Goal: Task Accomplishment & Management: Manage account settings

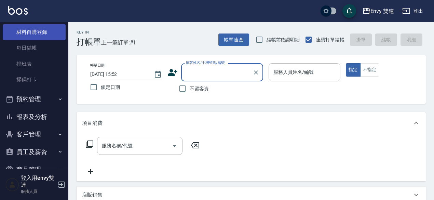
scroll to position [119, 0]
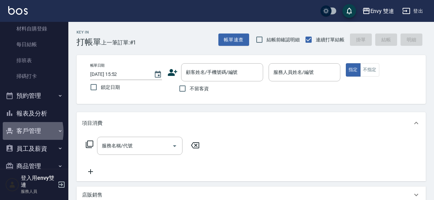
click at [19, 132] on button "客戶管理" at bounding box center [34, 131] width 63 height 18
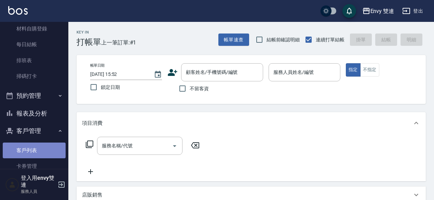
click at [46, 151] on link "客戶列表" at bounding box center [34, 150] width 63 height 16
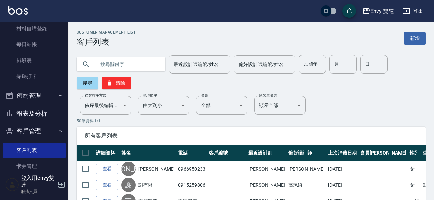
click at [112, 65] on input "text" at bounding box center [128, 64] width 64 height 18
type input "童"
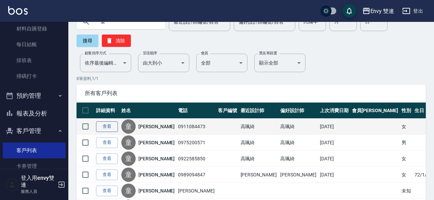
scroll to position [43, 0]
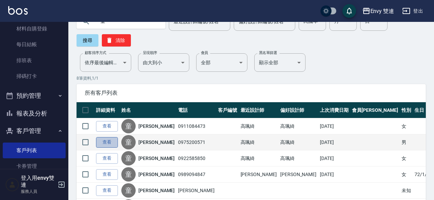
click at [108, 139] on link "查看" at bounding box center [107, 142] width 22 height 11
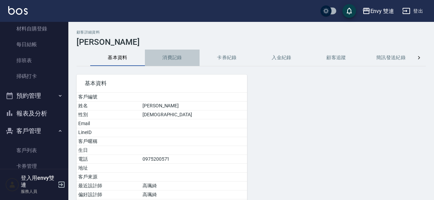
click at [160, 54] on button "消費記錄" at bounding box center [172, 58] width 55 height 16
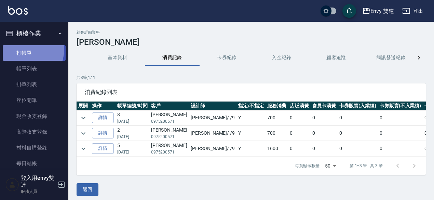
click at [21, 48] on link "打帳單" at bounding box center [34, 53] width 63 height 16
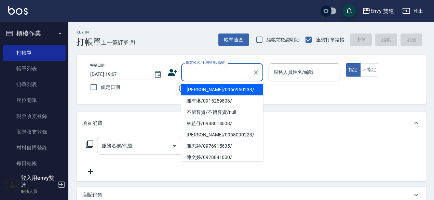
click at [195, 77] on input "顧客姓名/手機號碼/編號" at bounding box center [217, 72] width 66 height 12
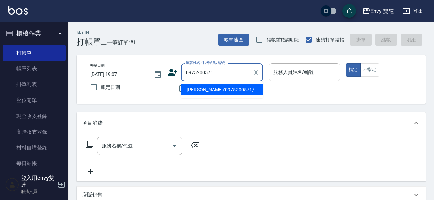
type input "童文諺/0975200571/"
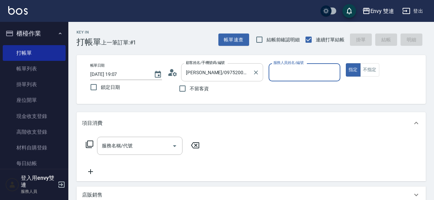
type input "Zoe-9"
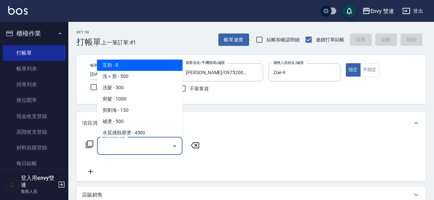
click at [132, 149] on input "服務名稱/代號" at bounding box center [134, 146] width 69 height 12
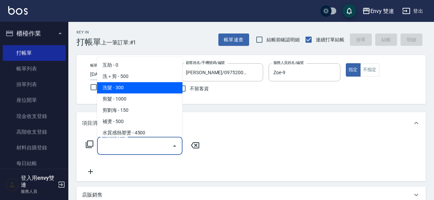
click at [150, 82] on span "洗髮 - 300" at bounding box center [139, 87] width 85 height 11
type input "洗髮(101)"
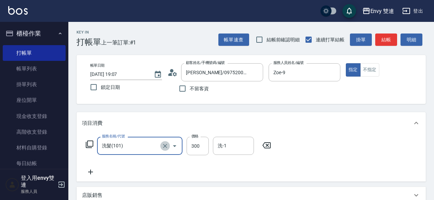
click at [162, 145] on icon "Clear" at bounding box center [165, 145] width 7 height 7
click at [146, 142] on input "服務名稱/代號" at bounding box center [130, 146] width 60 height 12
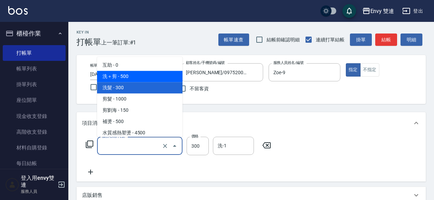
click at [147, 78] on span "洗＋剪 - 500" at bounding box center [139, 76] width 85 height 11
type input "洗＋剪(100)"
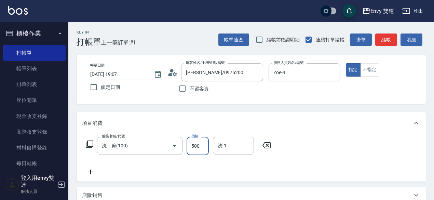
click at [191, 142] on input "500" at bounding box center [198, 146] width 22 height 18
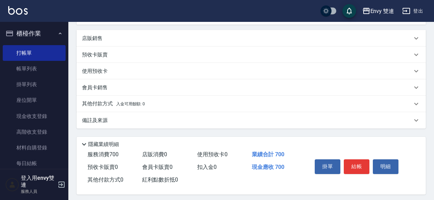
scroll to position [162, 0]
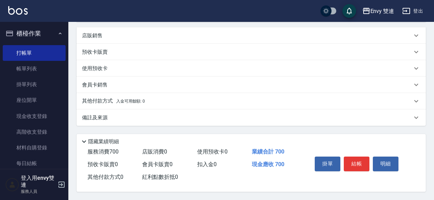
type input "700"
click at [113, 102] on p "其他付款方式 入金可用餘額: 0" at bounding box center [113, 101] width 63 height 8
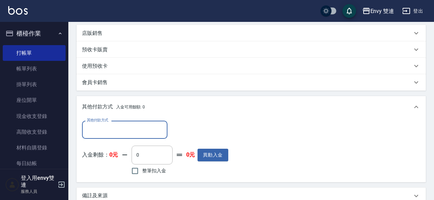
scroll to position [0, 0]
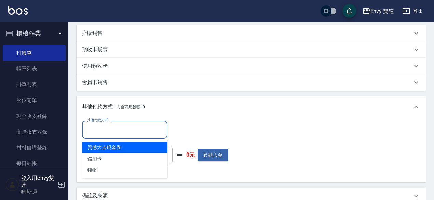
click at [103, 126] on input "其他付款方式" at bounding box center [124, 130] width 79 height 12
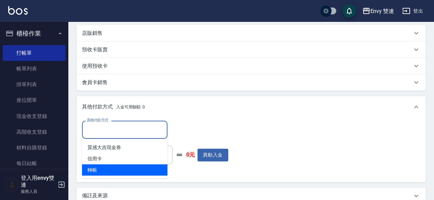
click at [112, 167] on span "轉帳" at bounding box center [124, 169] width 85 height 11
type input "轉帳"
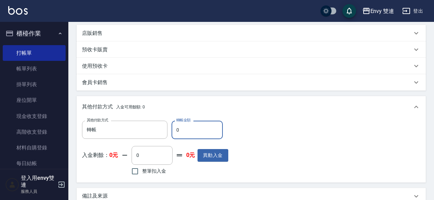
click at [196, 127] on input "0" at bounding box center [197, 130] width 51 height 18
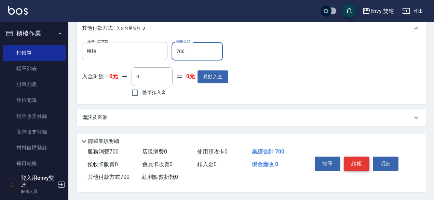
type input "700"
click at [355, 165] on button "結帳" at bounding box center [357, 163] width 26 height 14
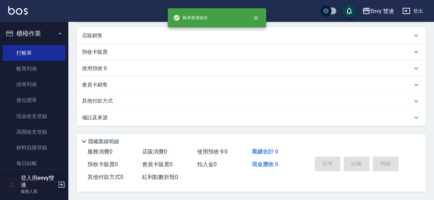
scroll to position [0, 0]
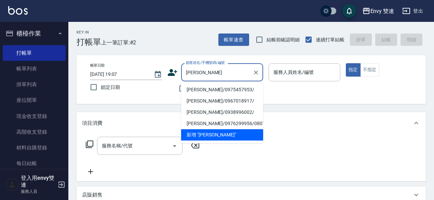
type input "張惠知/0975457953/"
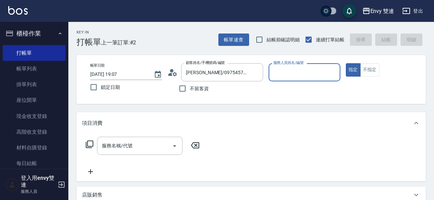
type input "Ina-2"
click at [346, 63] on button "指定" at bounding box center [353, 69] width 15 height 13
type button "true"
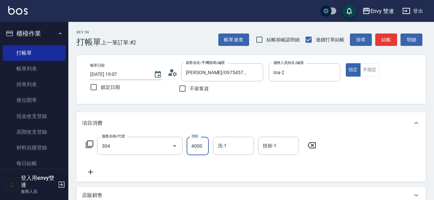
type input "縮毛矯正 (304)"
type input "1480"
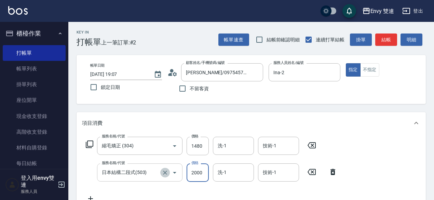
click at [164, 168] on button "Clear" at bounding box center [165, 173] width 10 height 10
type input "日本結構二段式(503)"
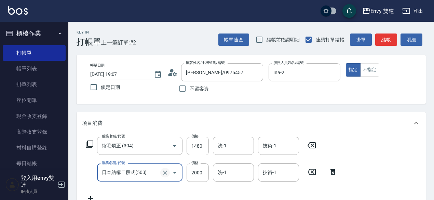
click at [164, 171] on icon "Clear" at bounding box center [165, 172] width 7 height 7
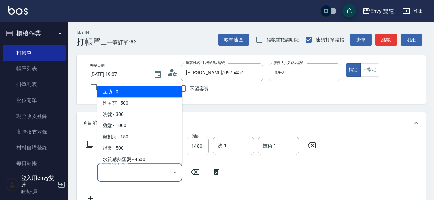
type input "ㄟ"
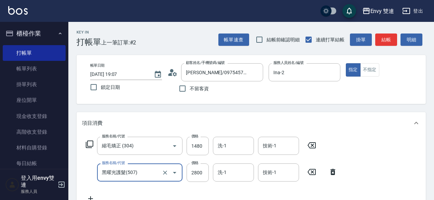
type input "黑曜光護髮(507)"
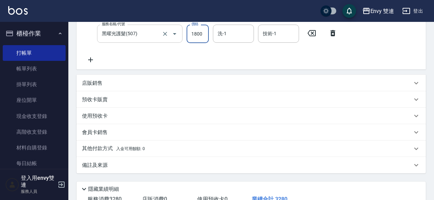
scroll to position [189, 0]
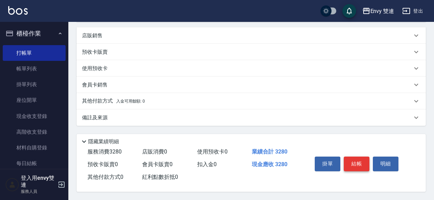
type input "1800"
click at [352, 158] on button "結帳" at bounding box center [357, 163] width 26 height 14
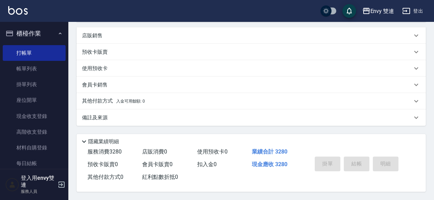
type input "2025/09/25 19:16"
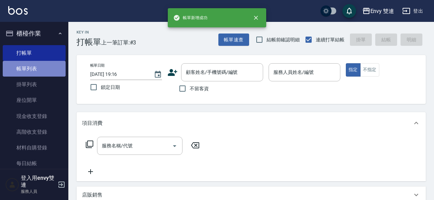
click at [41, 69] on link "帳單列表" at bounding box center [34, 69] width 63 height 16
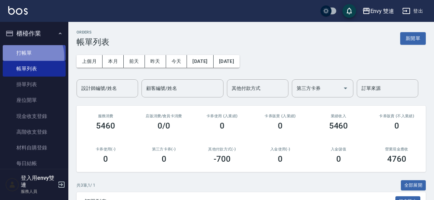
click at [27, 56] on link "打帳單" at bounding box center [34, 53] width 63 height 16
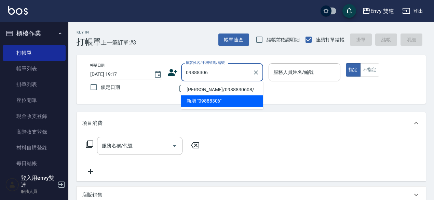
type input "周妤甄/0988830608/"
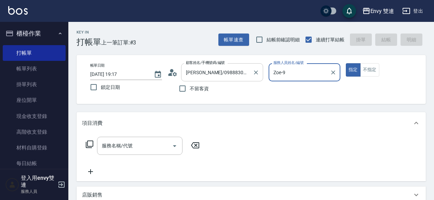
type input "Zoe-9"
click at [346, 63] on button "指定" at bounding box center [353, 69] width 15 height 13
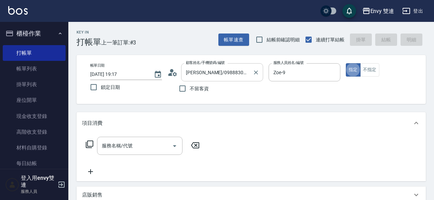
type button "true"
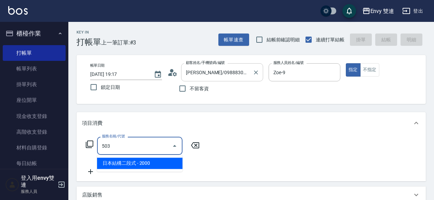
type input "日本結構二段式(503)"
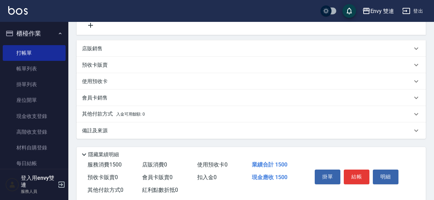
scroll to position [162, 0]
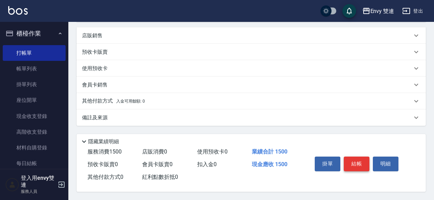
type input "1500"
click at [359, 164] on button "結帳" at bounding box center [357, 163] width 26 height 14
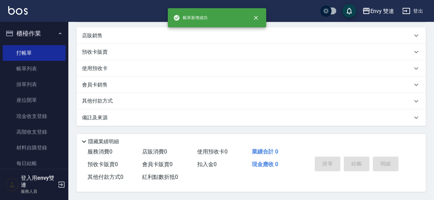
scroll to position [0, 0]
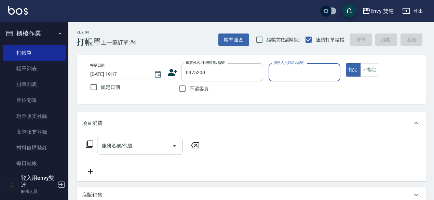
click at [346, 63] on button "指定" at bounding box center [353, 69] width 15 height 13
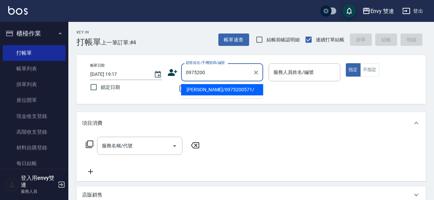
click at [229, 75] on input "0975200" at bounding box center [217, 72] width 66 height 12
type input "童文諺/0975200571/"
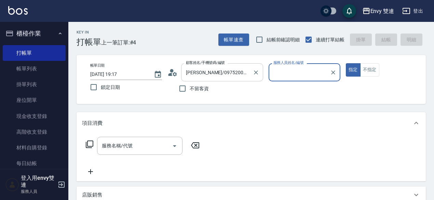
type input "Zoe-9"
click at [346, 63] on button "指定" at bounding box center [353, 69] width 15 height 13
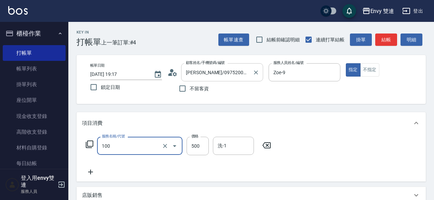
type input "洗＋剪(100)"
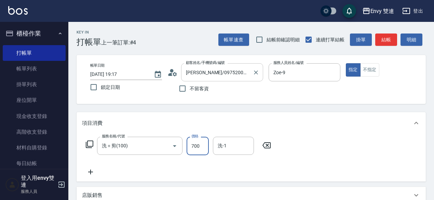
type input "700"
click at [388, 40] on button "結帳" at bounding box center [386, 39] width 22 height 13
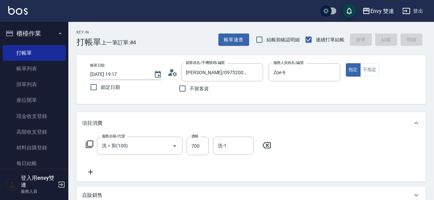
type input "2025/09/25 19:18"
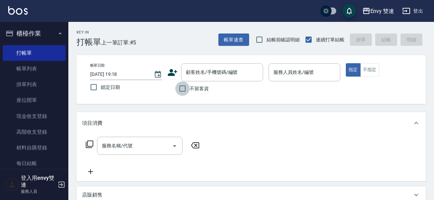
click at [184, 89] on input "不留客資" at bounding box center [182, 88] width 14 height 14
checkbox input "true"
type input "童文諺/0975200571/"
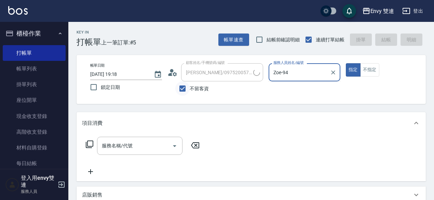
click at [346, 63] on button "指定" at bounding box center [353, 69] width 15 height 13
type input "Zoe-9"
type input "謝庭涵/0972960066/"
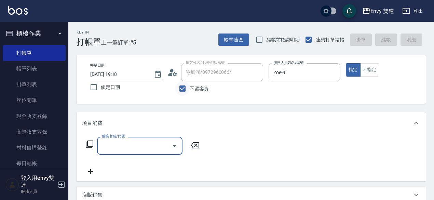
type input "Ina-2"
click at [333, 71] on icon "Clear" at bounding box center [333, 72] width 7 height 7
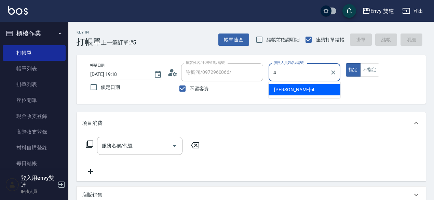
type input "Allan-4"
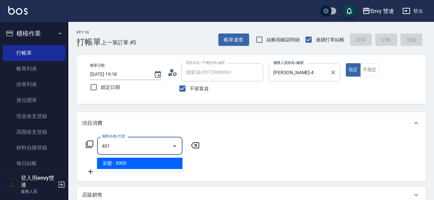
type input "染髮(401)"
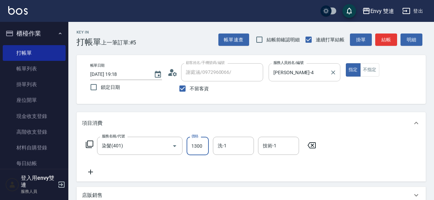
type input "1300"
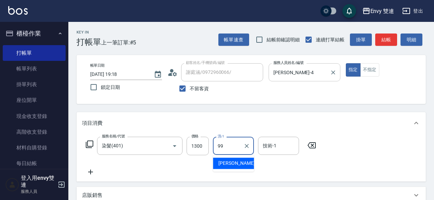
type input "YuYu-99"
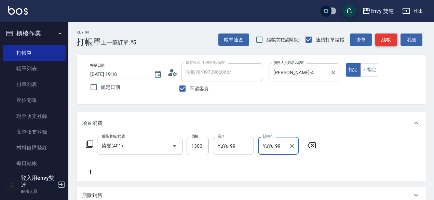
type input "YuYu-99"
click at [387, 41] on button "結帳" at bounding box center [386, 39] width 22 height 13
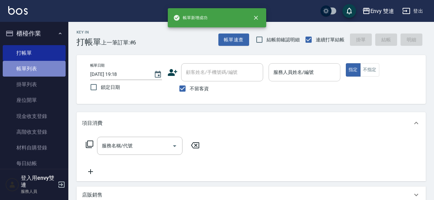
click at [45, 62] on link "帳單列表" at bounding box center [34, 69] width 63 height 16
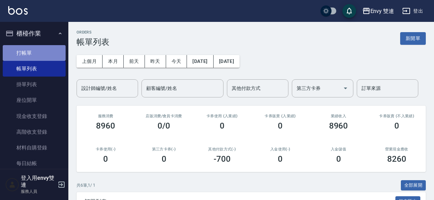
click at [45, 53] on link "打帳單" at bounding box center [34, 53] width 63 height 16
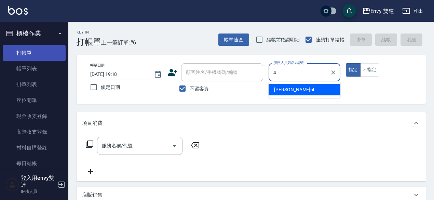
type input "Allan-4"
type button "true"
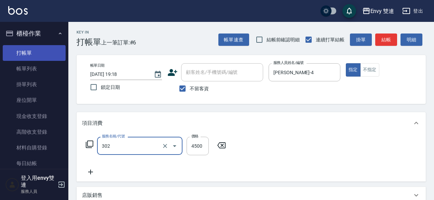
type input "水質感熱塑燙(302)"
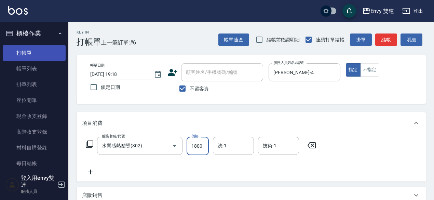
type input "1800"
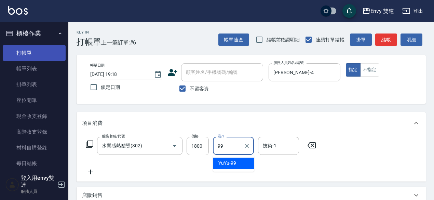
type input "YuYu-99"
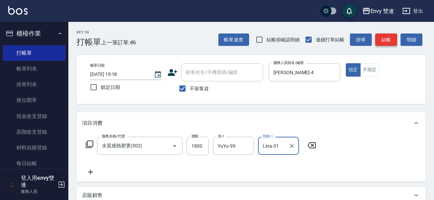
type input "Lina-31"
click at [384, 39] on button "結帳" at bounding box center [386, 39] width 22 height 13
type input "2025/09/25 19:19"
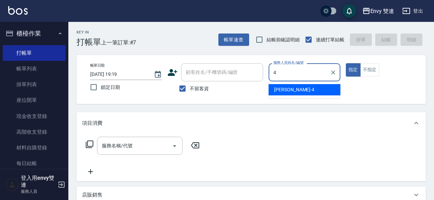
type input "Allan-4"
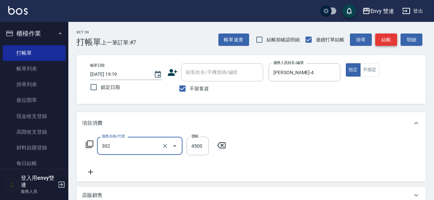
type input "水質感熱塑燙(302)"
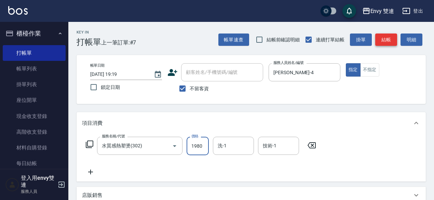
type input "1980"
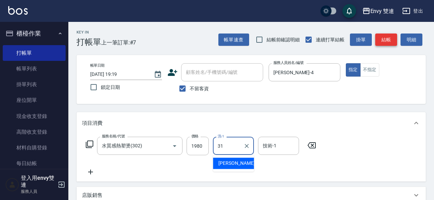
type input "Lina-31"
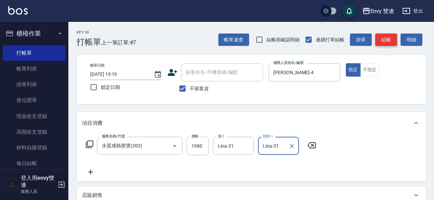
type input "Lina-31"
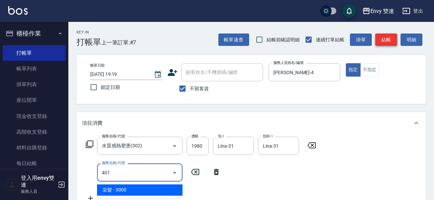
type input "染髮(401)"
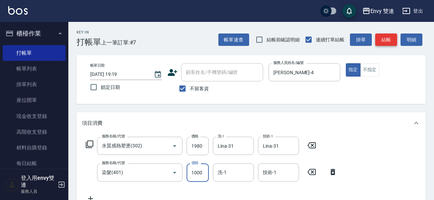
type input "1000"
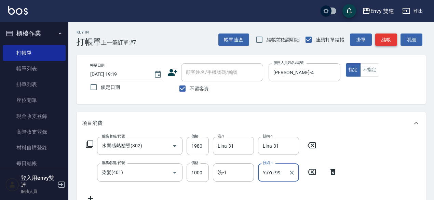
type input "YuYu-99"
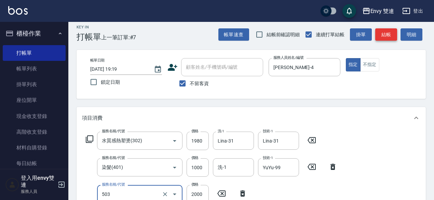
type input "日本結構二段式(503)"
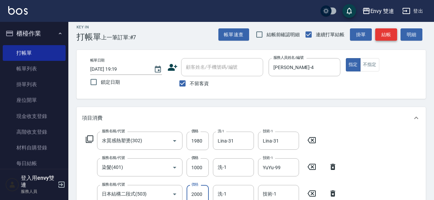
scroll to position [9, 0]
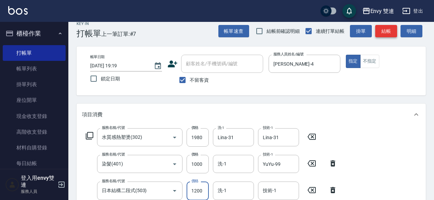
type input "1200"
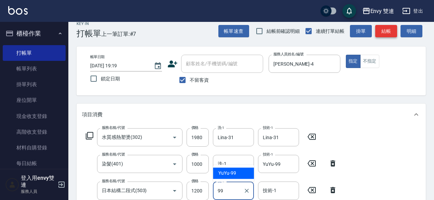
type input "9"
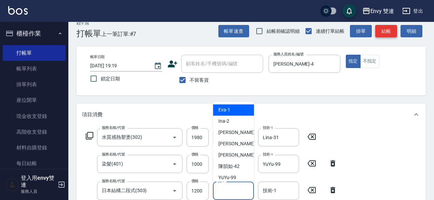
type input "Eva-1"
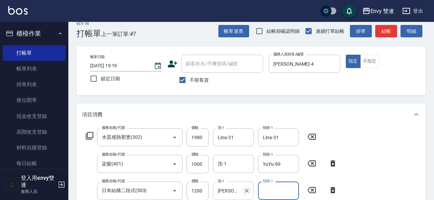
click at [244, 192] on icon "Clear" at bounding box center [246, 190] width 7 height 7
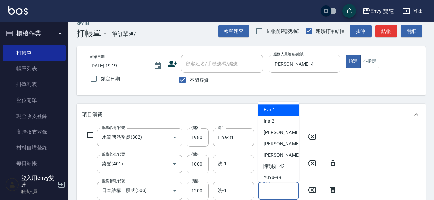
click at [272, 193] on input "技術-1" at bounding box center [278, 191] width 35 height 12
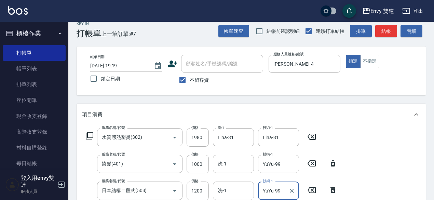
type input "YuYu-99"
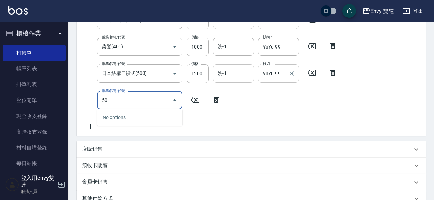
type input "5"
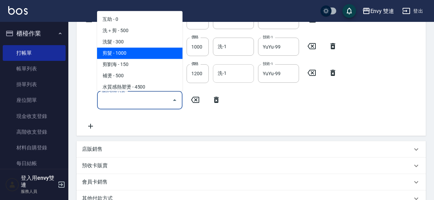
scroll to position [0, 0]
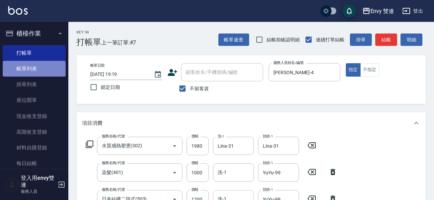
click at [38, 70] on link "帳單列表" at bounding box center [34, 69] width 63 height 16
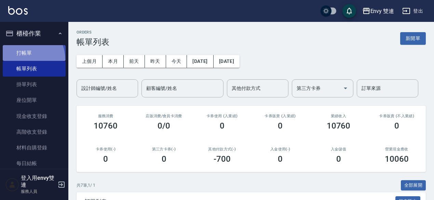
click at [19, 60] on link "打帳單" at bounding box center [34, 53] width 63 height 16
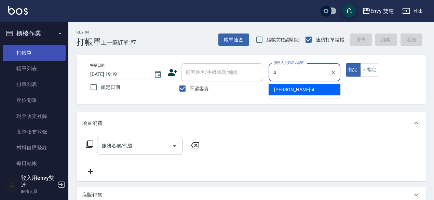
type input "Allan-4"
type button "true"
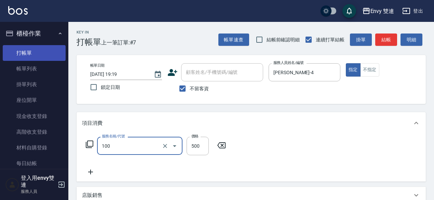
type input "洗＋剪(100)"
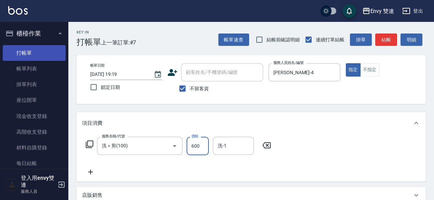
type input "600"
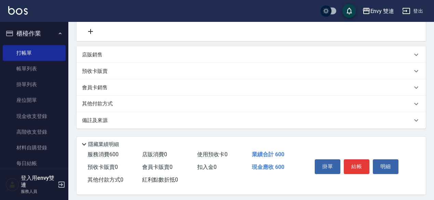
scroll to position [146, 0]
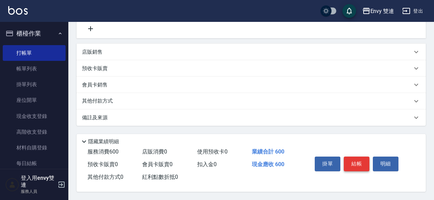
type input "Lina-31"
click at [362, 158] on button "結帳" at bounding box center [357, 163] width 26 height 14
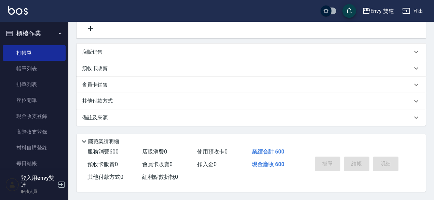
type input "2025/09/25 19:20"
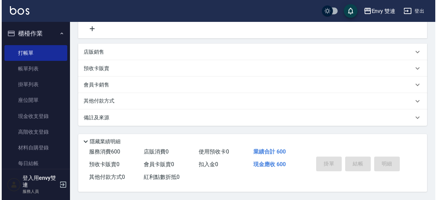
scroll to position [0, 0]
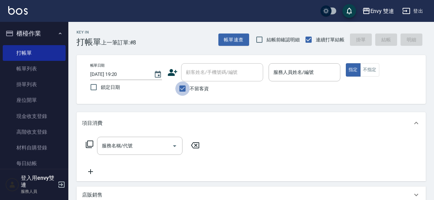
click at [185, 91] on input "不留客資" at bounding box center [182, 88] width 14 height 14
checkbox input "false"
click at [205, 79] on div "顧客姓名/手機號碼/編號" at bounding box center [222, 72] width 82 height 18
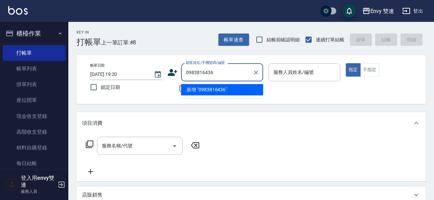
click at [202, 86] on li "新增 "0983816436"" at bounding box center [222, 89] width 82 height 11
type input "0983816436"
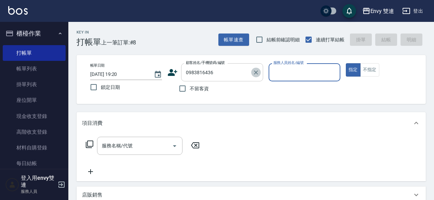
click at [256, 69] on icon "Clear" at bounding box center [256, 72] width 7 height 7
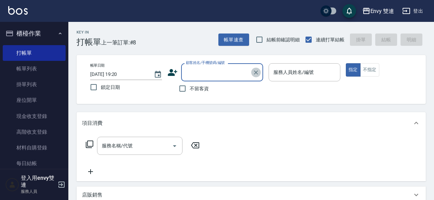
click at [256, 69] on icon "Clear" at bounding box center [256, 72] width 7 height 7
drag, startPoint x: 256, startPoint y: 69, endPoint x: 199, endPoint y: 74, distance: 57.0
click at [199, 74] on div "顧客姓名/手機號碼/編號" at bounding box center [222, 72] width 82 height 18
click at [199, 74] on input "顧客姓名/手機號碼/編號" at bounding box center [217, 72] width 66 height 12
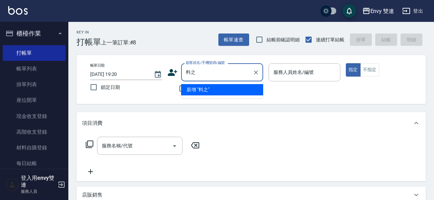
click at [191, 72] on input "料之" at bounding box center [217, 72] width 66 height 12
click at [217, 78] on input "廖之" at bounding box center [217, 72] width 66 height 12
type input "廖之瑄"
drag, startPoint x: 257, startPoint y: 75, endPoint x: 255, endPoint y: 71, distance: 4.6
click at [255, 71] on icon "Clear" at bounding box center [256, 72] width 7 height 7
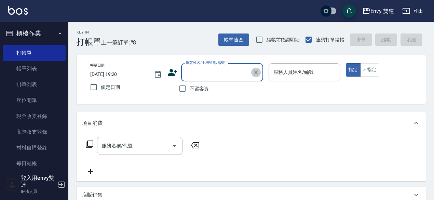
click at [255, 71] on icon "Clear" at bounding box center [256, 72] width 7 height 7
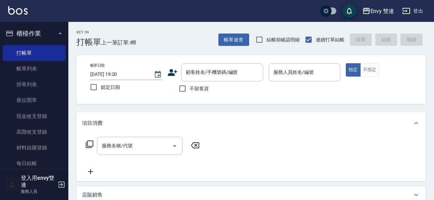
click at [174, 71] on icon at bounding box center [172, 72] width 10 height 10
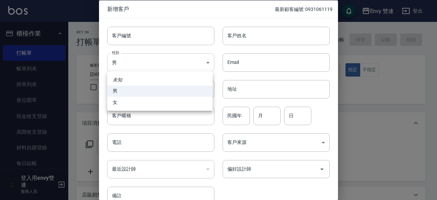
click at [166, 64] on body "Envy 雙連 登出 櫃檯作業 打帳單 帳單列表 掛單列表 座位開單 現金收支登錄 高階收支登錄 材料自購登錄 每日結帳 排班表 掃碼打卡 預約管理 預約管理…" at bounding box center [218, 179] width 437 height 359
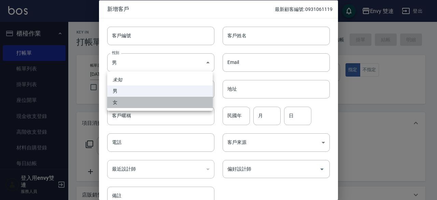
click at [147, 101] on li "女" at bounding box center [160, 102] width 106 height 11
type input "FEMALE"
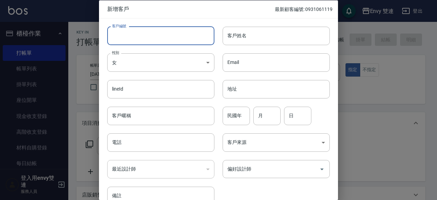
click at [138, 38] on input "客戶編號" at bounding box center [160, 35] width 107 height 18
type input "0983816436"
click at [128, 137] on input "電話" at bounding box center [160, 142] width 107 height 18
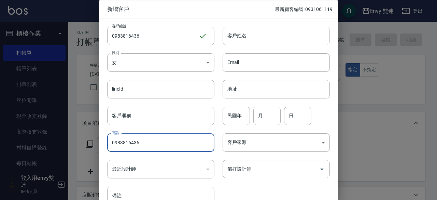
type input "0983816436"
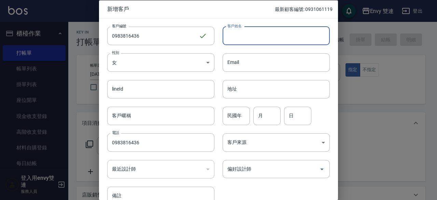
click at [239, 43] on input "客戶姓名" at bounding box center [276, 35] width 107 height 18
click at [232, 36] on input "料之" at bounding box center [276, 35] width 107 height 18
click at [248, 37] on input "廖之" at bounding box center [276, 35] width 107 height 18
type input "廖之瑄"
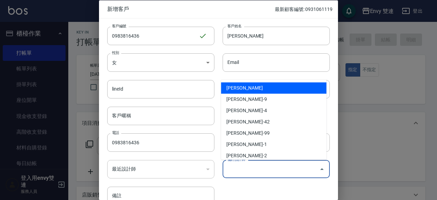
click at [254, 169] on input "偏好設計師" at bounding box center [271, 169] width 91 height 12
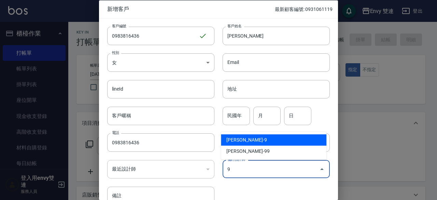
click at [247, 137] on li "高珮綺-9" at bounding box center [274, 139] width 106 height 11
type input "高珮綺"
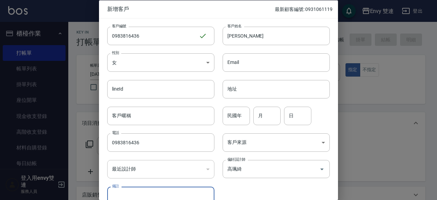
scroll to position [5, 0]
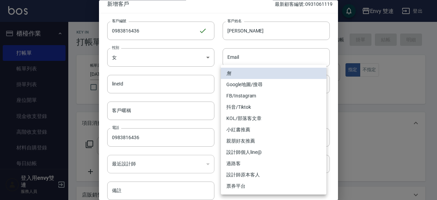
click at [247, 137] on body "Envy 雙連 登出 櫃檯作業 打帳單 帳單列表 掛單列表 座位開單 現金收支登錄 高階收支登錄 材料自購登錄 每日結帳 排班表 掃碼打卡 預約管理 預約管理…" at bounding box center [218, 179] width 437 height 359
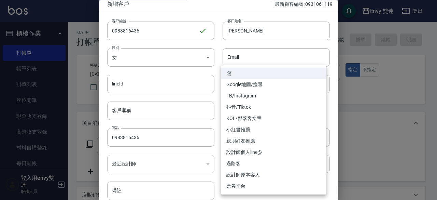
click at [349, 112] on div at bounding box center [218, 100] width 437 height 200
click at [356, 94] on div at bounding box center [218, 100] width 437 height 200
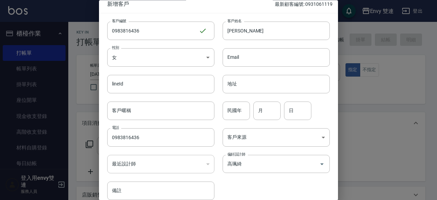
click at [334, 134] on div "客戶編號 0983816436 ​ 客戶編號 客戶姓名 廖之瑄 客戶姓名 性別 女 FEMALE 性別 Email Email lineId lineId 地…" at bounding box center [218, 110] width 239 height 195
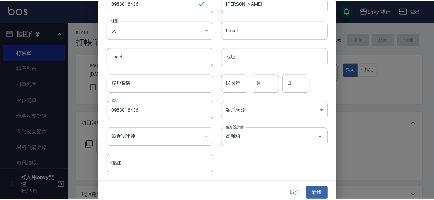
scroll to position [37, 0]
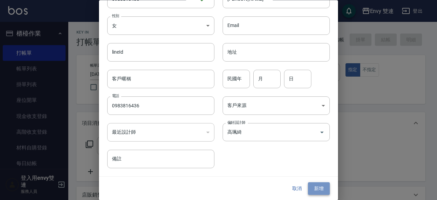
click at [317, 183] on button "新增" at bounding box center [319, 188] width 22 height 13
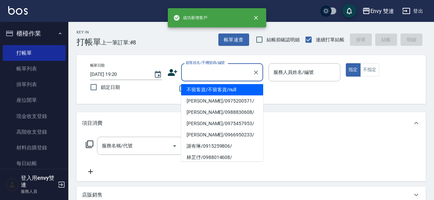
click at [218, 76] on input "顧客姓名/手機號碼/編號" at bounding box center [217, 72] width 66 height 12
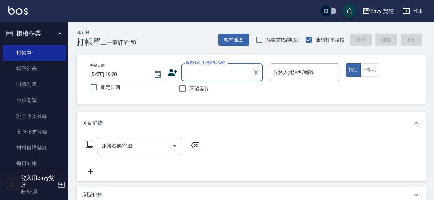
click at [218, 76] on input "顧客姓名/手機號碼/編號" at bounding box center [217, 72] width 66 height 12
click at [210, 91] on li "廖之瑄/0983816436/0983816436" at bounding box center [222, 89] width 82 height 11
type input "廖之瑄/0983816436/0983816436"
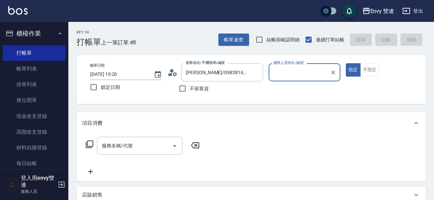
type input "Zoe-9"
click at [85, 138] on div "服務名稱/代號 服務名稱/代號" at bounding box center [143, 146] width 122 height 18
click at [88, 141] on icon at bounding box center [90, 144] width 8 height 8
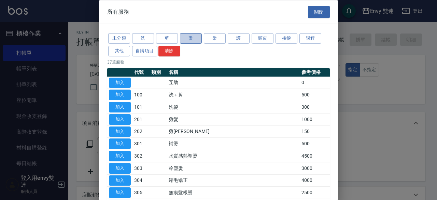
click at [191, 34] on button "燙" at bounding box center [191, 38] width 22 height 11
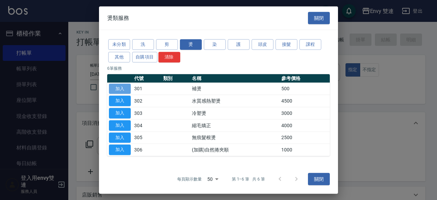
click at [120, 93] on button "加入" at bounding box center [120, 88] width 22 height 11
type input "補燙(301)"
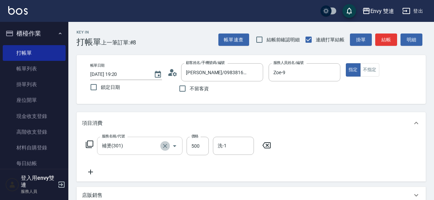
click at [167, 144] on icon "Clear" at bounding box center [165, 145] width 7 height 7
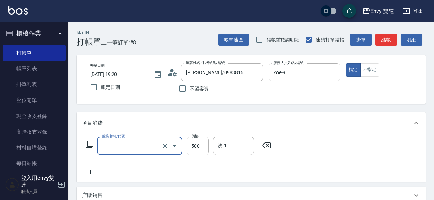
type input "補燙(301)"
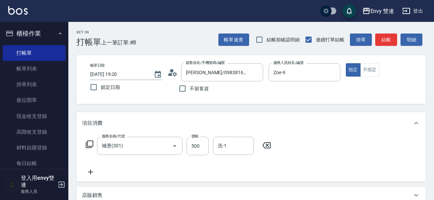
click at [87, 142] on icon at bounding box center [90, 144] width 8 height 8
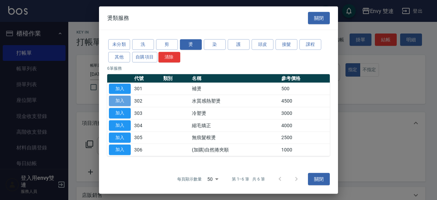
click at [120, 100] on button "加入" at bounding box center [120, 101] width 22 height 11
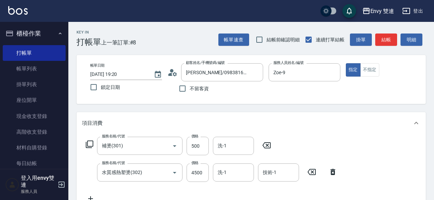
click at [266, 144] on icon at bounding box center [266, 145] width 8 height 6
click at [193, 147] on icon at bounding box center [195, 145] width 17 height 8
click at [332, 171] on icon at bounding box center [332, 171] width 5 height 6
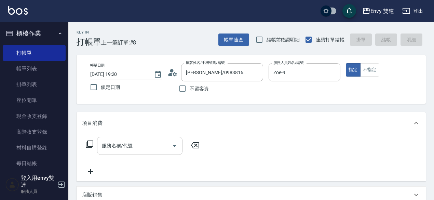
click at [130, 140] on input "服務名稱/代號" at bounding box center [134, 146] width 69 height 12
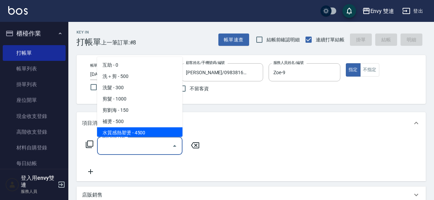
click at [123, 127] on span "水質感熱塑燙 - 4500" at bounding box center [139, 132] width 85 height 11
type input "水質感熱塑燙(302)"
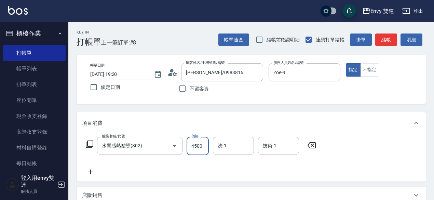
click at [194, 146] on input "4500" at bounding box center [198, 146] width 22 height 18
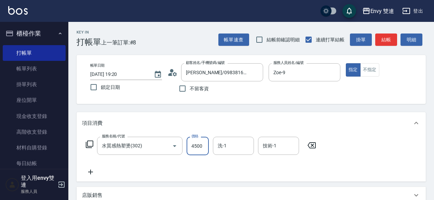
click at [194, 146] on input "4500" at bounding box center [198, 146] width 22 height 18
type input "1500"
drag, startPoint x: 380, startPoint y: 108, endPoint x: 437, endPoint y: 93, distance: 59.0
click at [434, 93] on html "Envy 雙連 登出 櫃檯作業 打帳單 帳單列表 掛單列表 座位開單 現金收支登錄 高階收支登錄 材料自購登錄 每日結帳 排班表 掃碼打卡 預約管理 預約管理…" at bounding box center [217, 179] width 434 height 359
click at [389, 40] on button "結帳" at bounding box center [386, 39] width 22 height 13
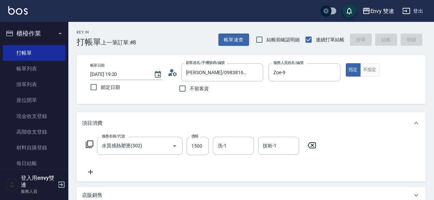
type input "2025/09/25 20:09"
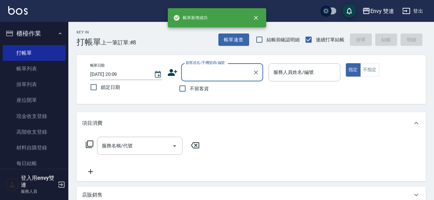
scroll to position [0, 0]
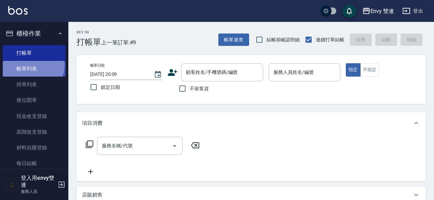
click at [29, 65] on link "帳單列表" at bounding box center [34, 69] width 63 height 16
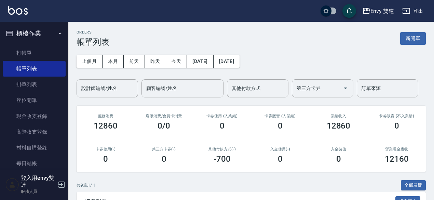
drag, startPoint x: 433, startPoint y: 63, endPoint x: 437, endPoint y: 64, distance: 3.7
click at [434, 64] on html "Envy 雙連 登出 櫃檯作業 打帳單 帳單列表 掛單列表 座位開單 現金收支登錄 高階收支登錄 材料自購登錄 每日結帳 排班表 掃碼打卡 預約管理 預約管理…" at bounding box center [217, 200] width 434 height 401
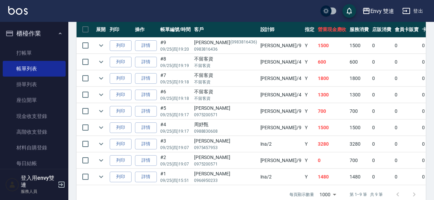
scroll to position [191, 0]
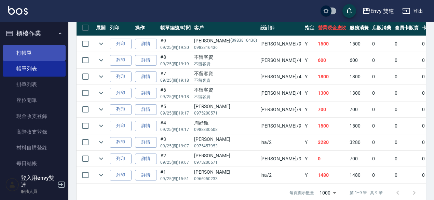
click at [26, 50] on link "打帳單" at bounding box center [34, 53] width 63 height 16
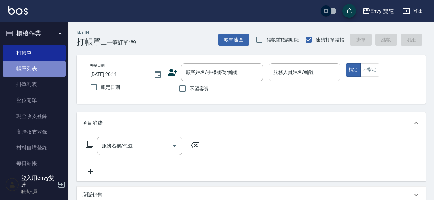
click at [36, 62] on link "帳單列表" at bounding box center [34, 69] width 63 height 16
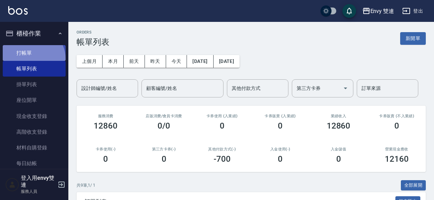
click at [32, 58] on link "打帳單" at bounding box center [34, 53] width 63 height 16
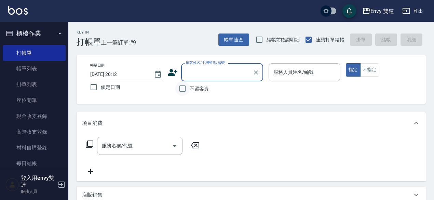
click at [184, 88] on input "不留客資" at bounding box center [182, 88] width 14 height 14
checkbox input "true"
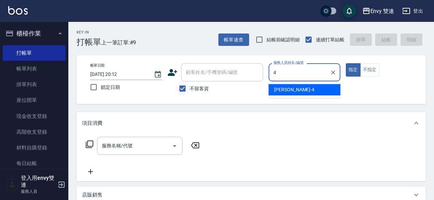
type input "Allan-4"
type button "true"
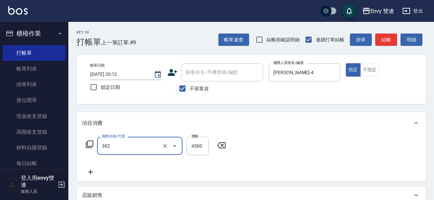
type input "水質感熱塑燙(302)"
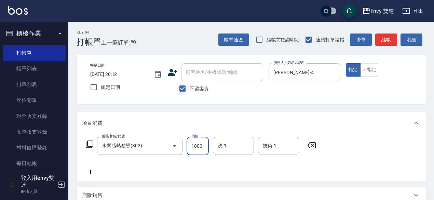
type input "1800"
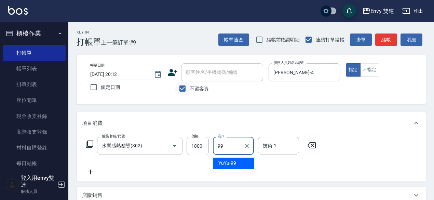
type input "YuYu-99"
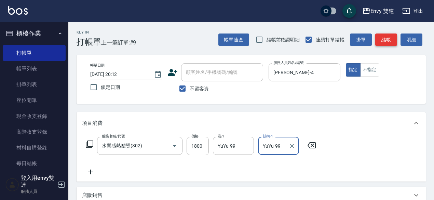
type input "YuYu-99"
click at [390, 41] on button "結帳" at bounding box center [386, 39] width 22 height 13
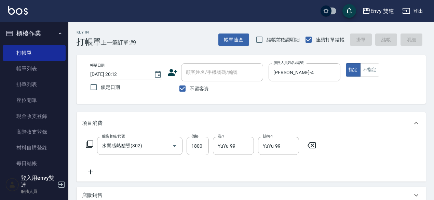
type input "2025/09/25 20:13"
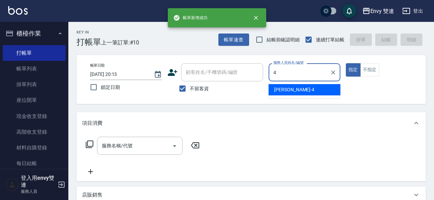
type input "Allan-4"
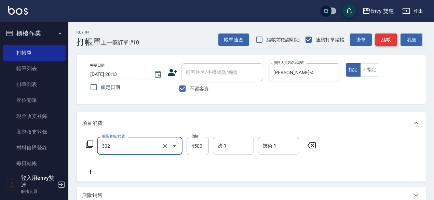
type input "水質感熱塑燙(302)"
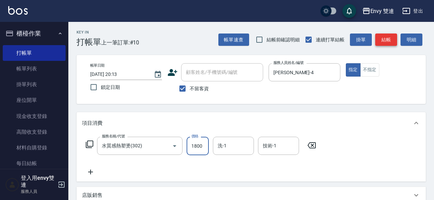
type input "1800"
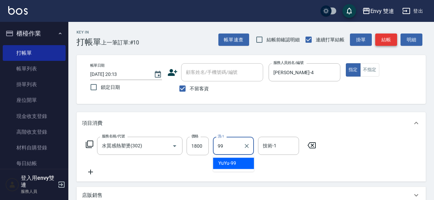
type input "YuYu-99"
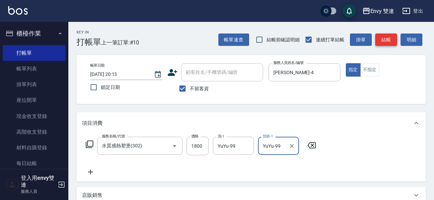
type input "YuYu-99"
click at [390, 41] on button "結帳" at bounding box center [386, 39] width 22 height 13
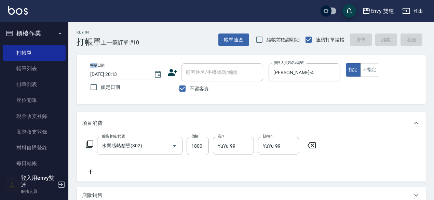
click at [390, 41] on div "帳單速查 結帳前確認明細 連續打單結帳 掛單 結帳 明細" at bounding box center [321, 39] width 207 height 14
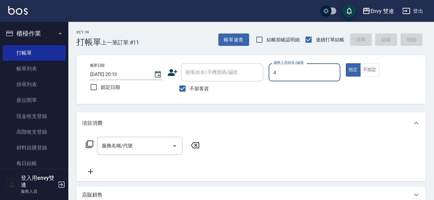
type input "Allan-4"
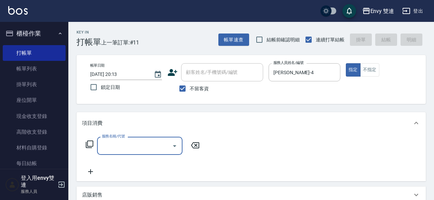
type input "2"
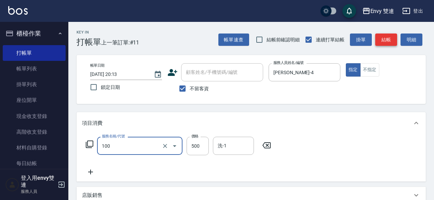
type input "洗＋剪(100)"
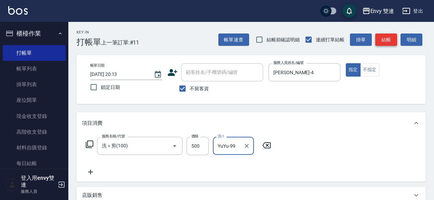
type input "YuYu-99"
click at [382, 41] on button "結帳" at bounding box center [386, 39] width 22 height 13
type input "2025/09/25 20:14"
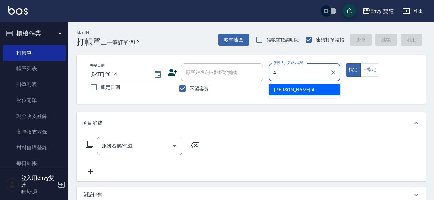
type input "Allan-4"
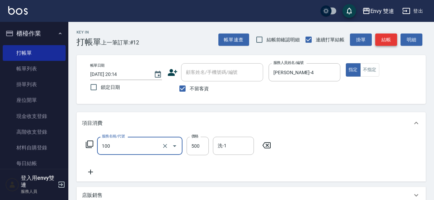
type input "洗＋剪(100)"
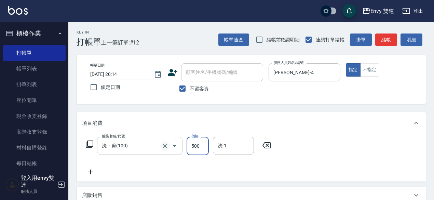
click at [162, 147] on icon "Clear" at bounding box center [165, 145] width 7 height 7
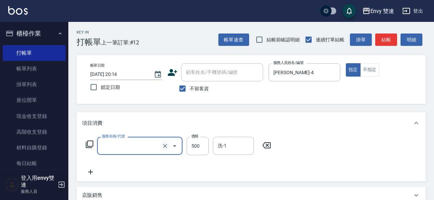
type input "1"
type input "剪髮(201)"
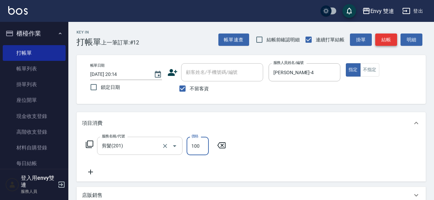
type input "100"
click at [386, 36] on button "結帳" at bounding box center [386, 39] width 22 height 13
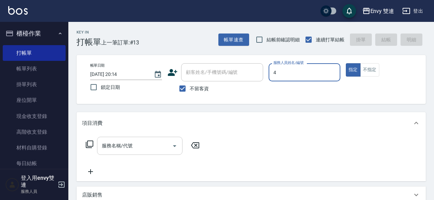
type input "Allan-4"
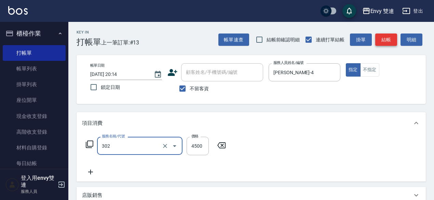
type input "水質感熱塑燙(302)"
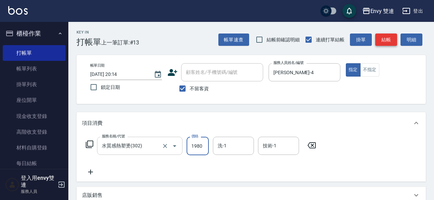
type input "1980"
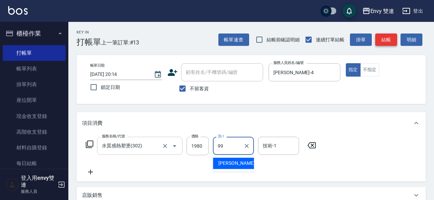
type input "YuYu-99"
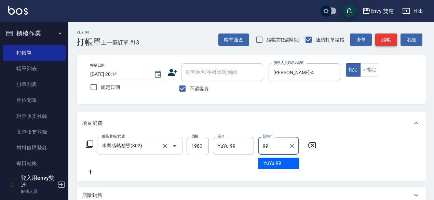
type input "YuYu-99"
click at [293, 144] on icon "Clear" at bounding box center [292, 146] width 4 height 4
click at [248, 147] on icon "Clear" at bounding box center [247, 146] width 4 height 4
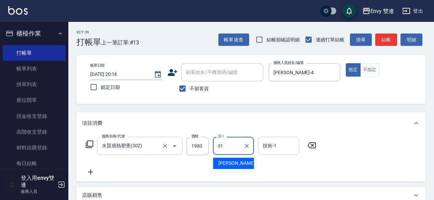
type input "Lina-31"
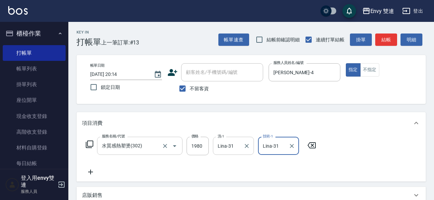
type input "Lina-31"
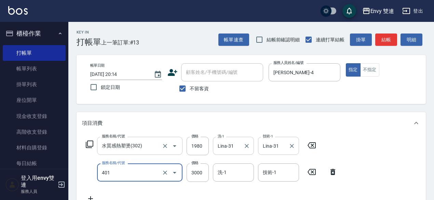
type input "染髮(401)"
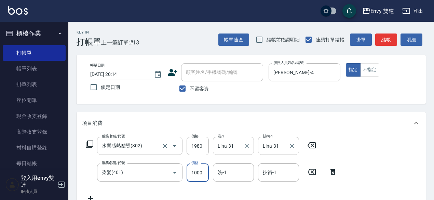
type input "1000"
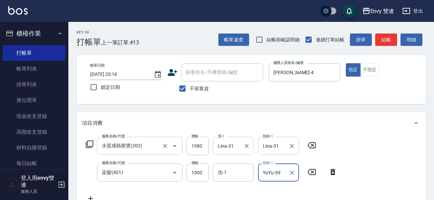
type input "YuYu-99"
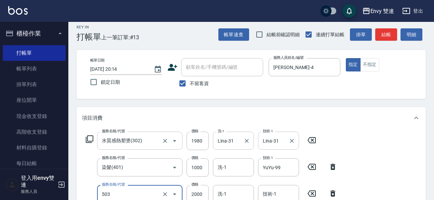
type input "日本結構二段式(503)"
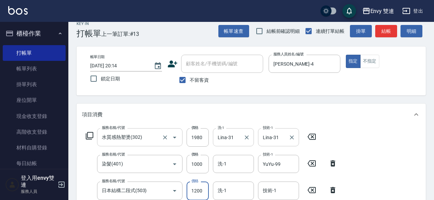
type input "1200"
type input "YuYu-99"
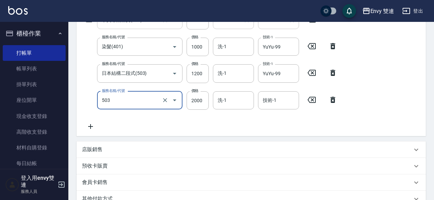
type input "日本結構二段式(503)"
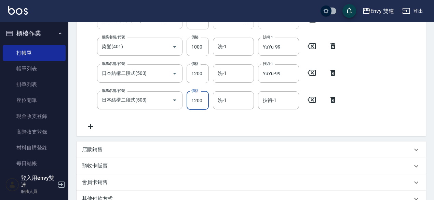
type input "1200"
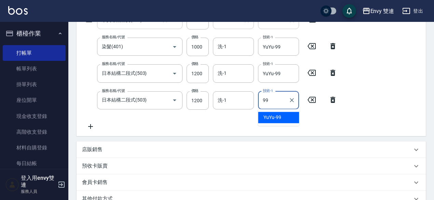
type input "YuYu-99"
click at [291, 100] on icon "Clear" at bounding box center [291, 100] width 7 height 7
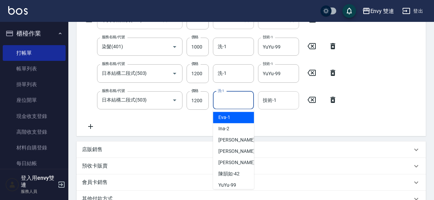
click at [236, 99] on input "洗-1" at bounding box center [233, 100] width 35 height 12
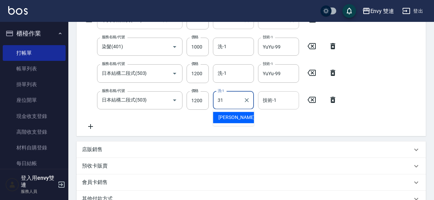
type input "Lina-31"
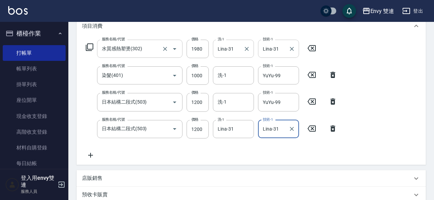
scroll to position [226, 0]
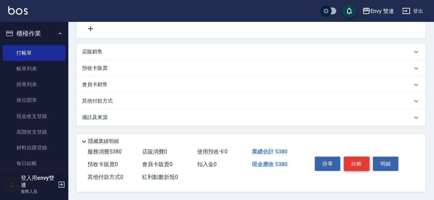
type input "Lina-31"
click at [355, 163] on button "結帳" at bounding box center [357, 163] width 26 height 14
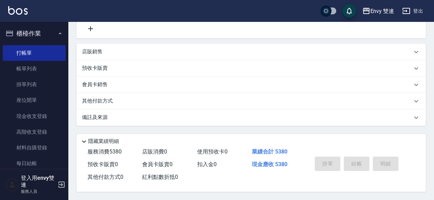
type input "2025/09/25 20:15"
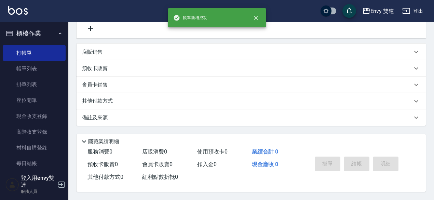
scroll to position [0, 0]
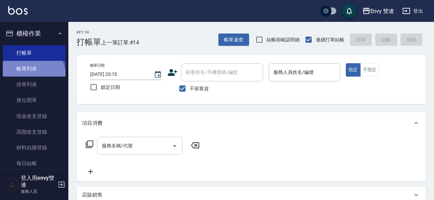
click at [31, 75] on link "帳單列表" at bounding box center [34, 69] width 63 height 16
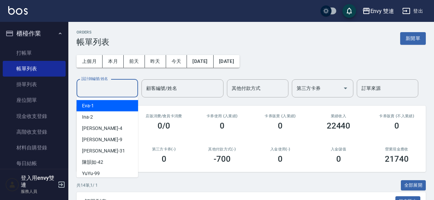
click at [105, 92] on input "設計師編號/姓名" at bounding box center [107, 88] width 55 height 12
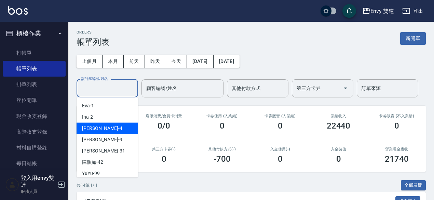
click at [105, 124] on div "Allan -4" at bounding box center [108, 128] width 62 height 11
type input "Allan-4"
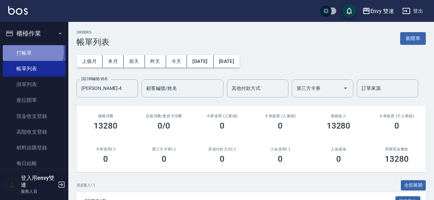
click at [31, 51] on link "打帳單" at bounding box center [34, 53] width 63 height 16
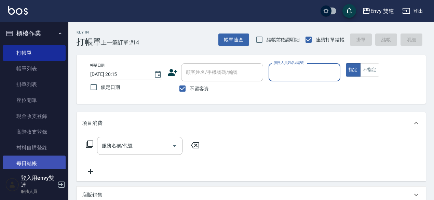
click at [33, 158] on link "每日結帳" at bounding box center [34, 163] width 63 height 16
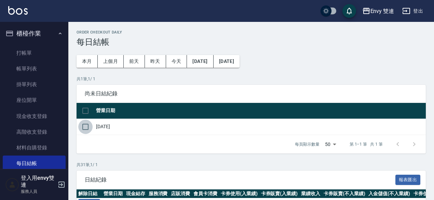
click at [87, 123] on input "checkbox" at bounding box center [85, 127] width 14 height 14
checkbox input "true"
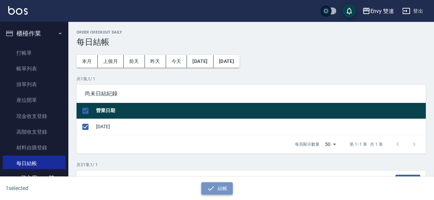
click at [226, 187] on button "結帳" at bounding box center [217, 188] width 32 height 13
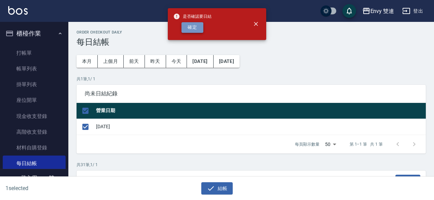
click at [189, 29] on button "確定" at bounding box center [192, 27] width 22 height 11
checkbox input "false"
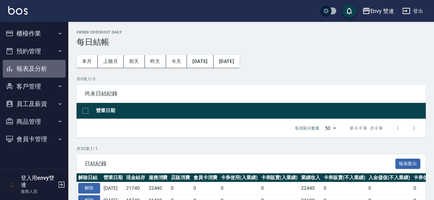
click at [31, 66] on button "報表及分析" at bounding box center [34, 69] width 63 height 18
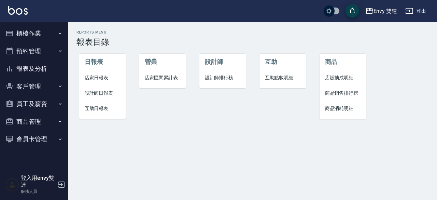
click at [104, 75] on span "店家日報表" at bounding box center [103, 77] width 36 height 7
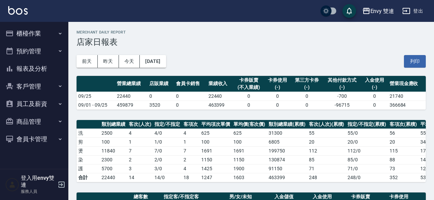
scroll to position [174, 0]
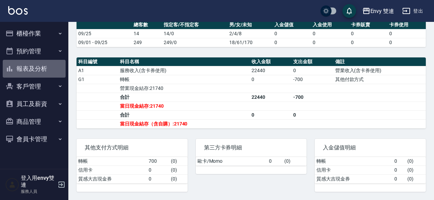
click at [22, 73] on button "報表及分析" at bounding box center [34, 69] width 63 height 18
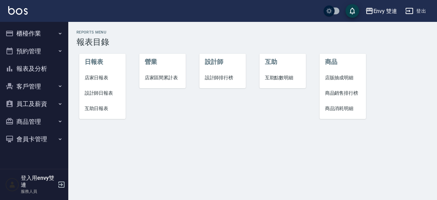
click at [98, 80] on span "店家日報表" at bounding box center [103, 77] width 36 height 7
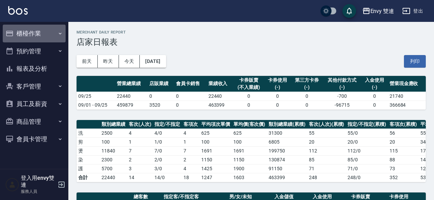
click at [44, 38] on button "櫃檯作業" at bounding box center [34, 34] width 63 height 18
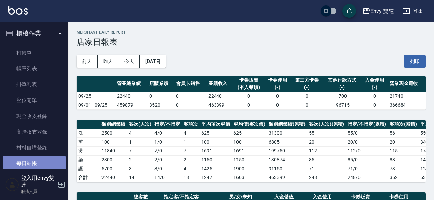
click at [41, 160] on link "每日結帳" at bounding box center [34, 163] width 63 height 16
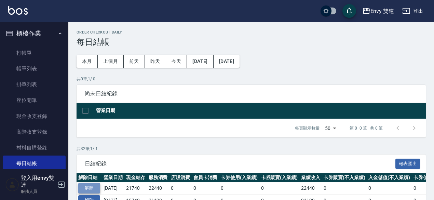
click at [91, 187] on button "解除" at bounding box center [89, 188] width 22 height 11
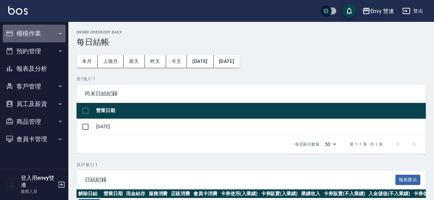
click at [40, 33] on button "櫃檯作業" at bounding box center [34, 34] width 63 height 18
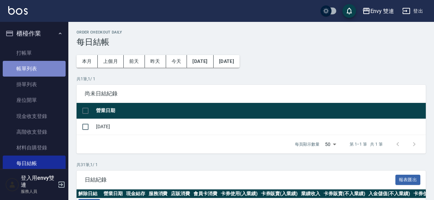
click at [41, 73] on link "帳單列表" at bounding box center [34, 69] width 63 height 16
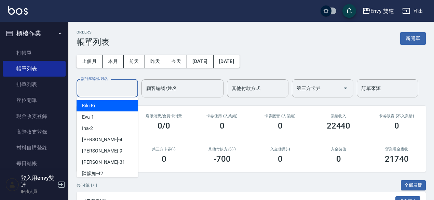
click at [100, 85] on input "設計師編號/姓名" at bounding box center [107, 88] width 55 height 12
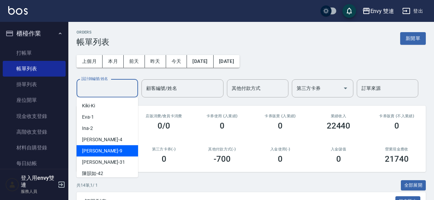
click at [109, 149] on div "Zoe -9" at bounding box center [108, 150] width 62 height 11
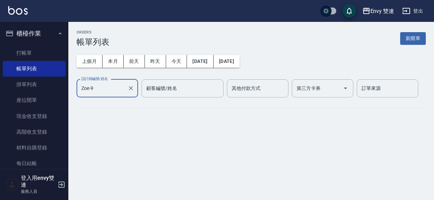
type input "Zoe-9"
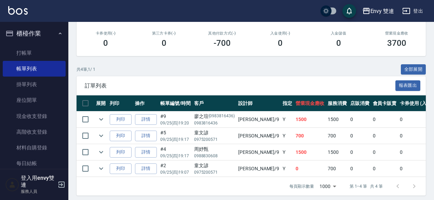
scroll to position [120, 0]
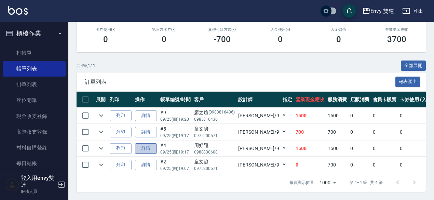
click at [151, 147] on link "詳情" at bounding box center [146, 148] width 22 height 11
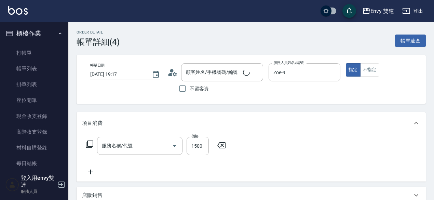
type input "2025/09/25 19:17"
type input "Zoe-9"
type input "日本結構二段式(503)"
type input "周妤甄/0988830608/"
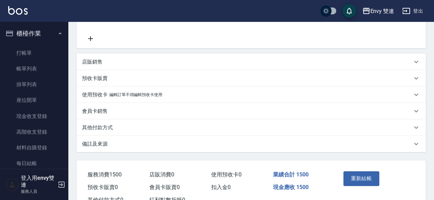
scroll to position [134, 0]
click at [123, 128] on div "其他付款方式" at bounding box center [247, 127] width 330 height 7
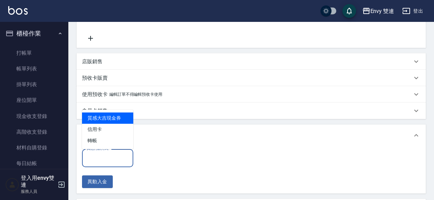
click at [119, 159] on input "其他付款方式" at bounding box center [107, 158] width 45 height 12
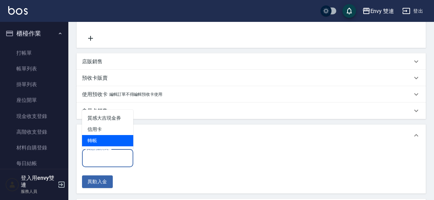
click at [104, 140] on span "轉帳" at bounding box center [107, 140] width 51 height 11
type input "轉帳"
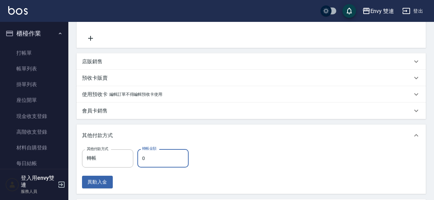
click at [141, 156] on input "0" at bounding box center [162, 158] width 51 height 18
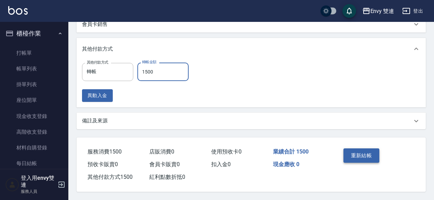
type input "1500"
click at [350, 148] on button "重新結帳" at bounding box center [361, 155] width 36 height 14
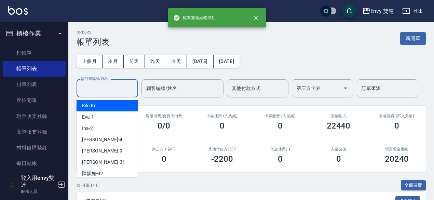
click at [82, 92] on input "設計師編號/姓名" at bounding box center [107, 88] width 55 height 12
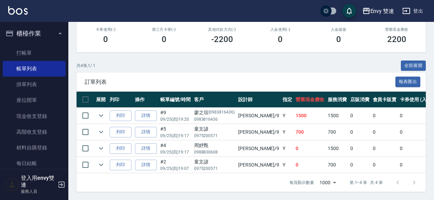
scroll to position [124, 0]
type input "Zoe-9"
click at [146, 127] on link "詳情" at bounding box center [146, 132] width 22 height 11
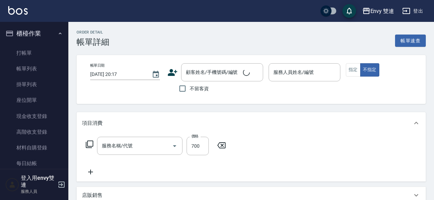
type input "2025/09/25 19:17"
type input "Zoe-9"
type input "洗＋剪(100)"
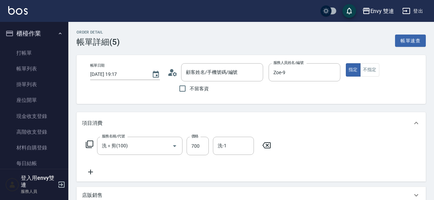
type input "童文諺/0975200571/"
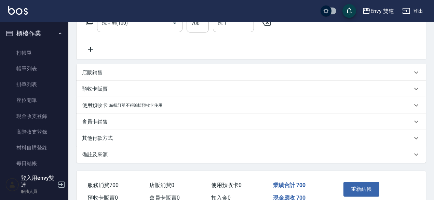
scroll to position [123, 0]
click at [102, 141] on p "其他付款方式" at bounding box center [97, 137] width 31 height 7
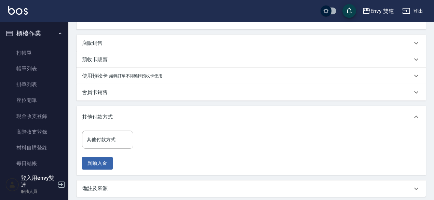
scroll to position [152, 0]
click at [105, 136] on input "其他付款方式" at bounding box center [107, 139] width 45 height 12
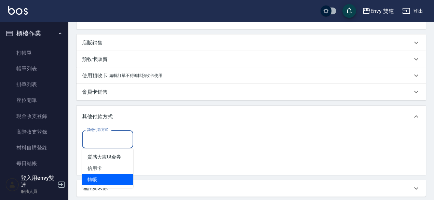
click at [106, 177] on span "轉帳" at bounding box center [107, 179] width 51 height 11
type input "轉帳"
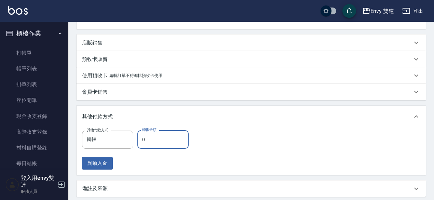
click at [175, 143] on input "0" at bounding box center [162, 139] width 51 height 18
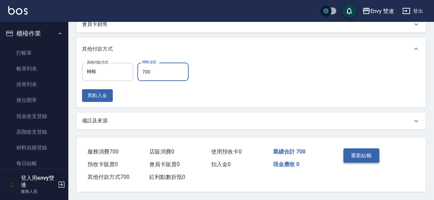
type input "700"
click at [359, 148] on button "重新結帳" at bounding box center [361, 155] width 36 height 14
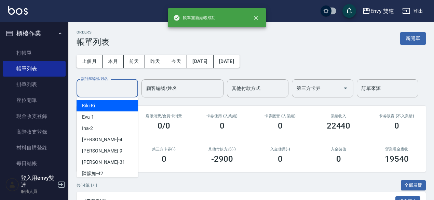
click at [121, 92] on input "設計師編號/姓名" at bounding box center [107, 88] width 55 height 12
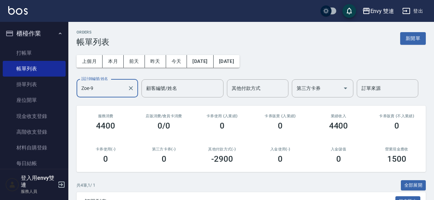
scroll to position [124, 0]
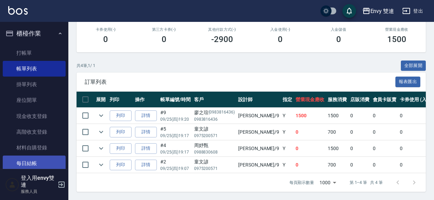
type input "Zoe-9"
click at [29, 168] on link "每日結帳" at bounding box center [34, 163] width 63 height 16
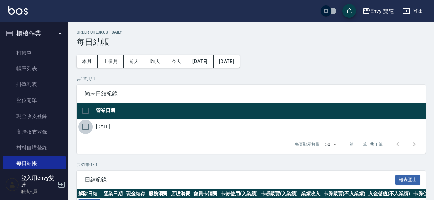
click at [84, 121] on input "checkbox" at bounding box center [85, 127] width 14 height 14
checkbox input "true"
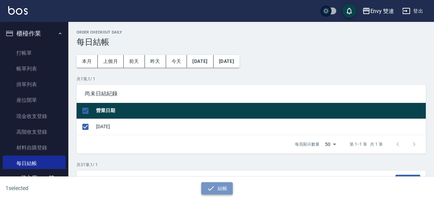
click at [208, 182] on button "結帳" at bounding box center [217, 188] width 32 height 13
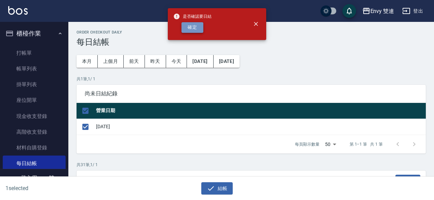
click at [194, 27] on button "確定" at bounding box center [192, 27] width 22 height 11
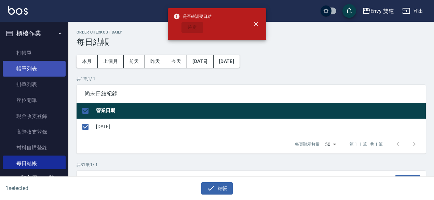
checkbox input "false"
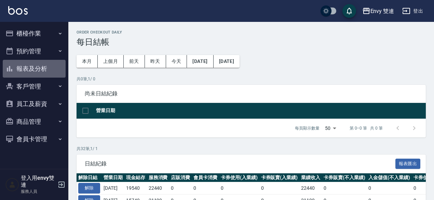
click at [35, 67] on button "報表及分析" at bounding box center [34, 69] width 63 height 18
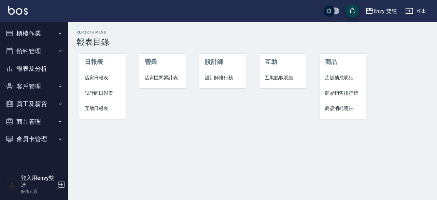
click at [94, 78] on span "店家日報表" at bounding box center [103, 77] width 36 height 7
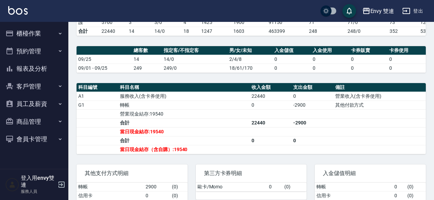
scroll to position [149, 0]
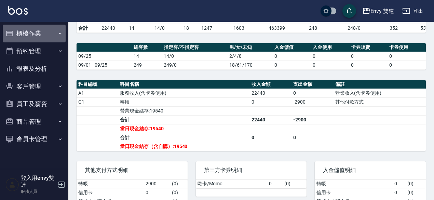
click at [34, 33] on button "櫃檯作業" at bounding box center [34, 34] width 63 height 18
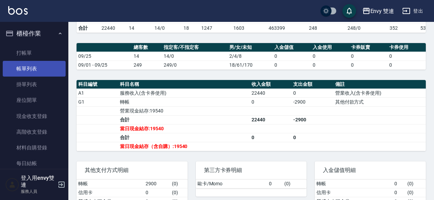
click at [38, 67] on link "帳單列表" at bounding box center [34, 69] width 63 height 16
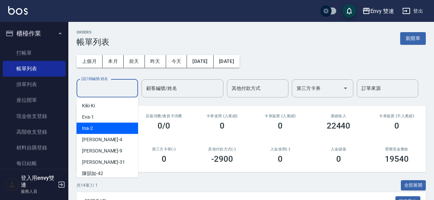
drag, startPoint x: 101, startPoint y: 87, endPoint x: 101, endPoint y: 139, distance: 51.6
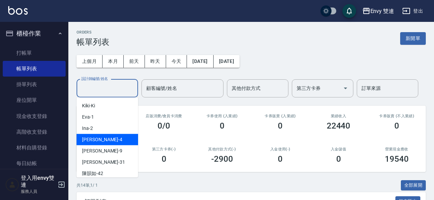
click at [101, 139] on div "Allan -4" at bounding box center [108, 139] width 62 height 11
type input "Allan-4"
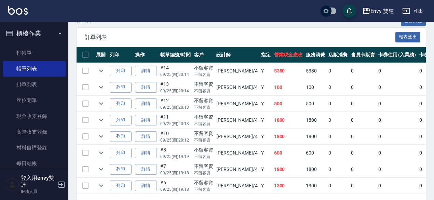
scroll to position [168, 0]
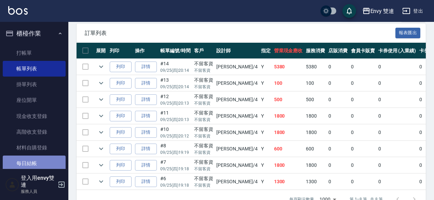
click at [40, 160] on link "每日結帳" at bounding box center [34, 163] width 63 height 16
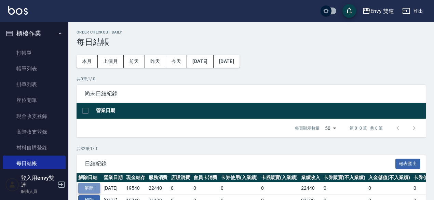
click at [90, 187] on button "解除" at bounding box center [89, 188] width 22 height 11
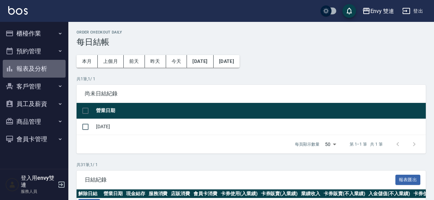
click at [30, 71] on button "報表及分析" at bounding box center [34, 69] width 63 height 18
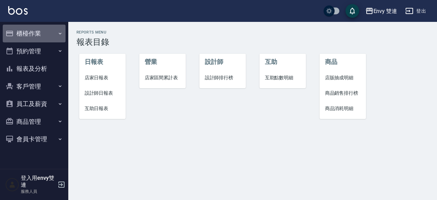
click at [28, 37] on button "櫃檯作業" at bounding box center [34, 34] width 63 height 18
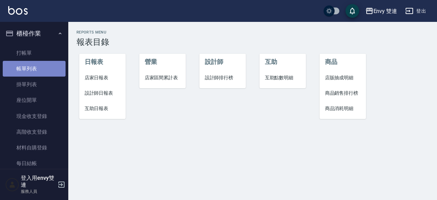
click at [38, 69] on link "帳單列表" at bounding box center [34, 69] width 63 height 16
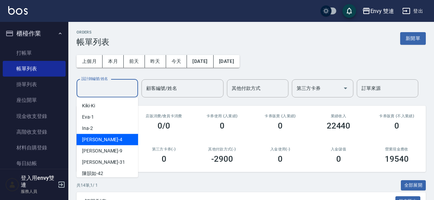
drag, startPoint x: 98, startPoint y: 90, endPoint x: 105, endPoint y: 135, distance: 45.9
click at [105, 135] on div "Allan -4" at bounding box center [108, 139] width 62 height 11
type input "Allan-4"
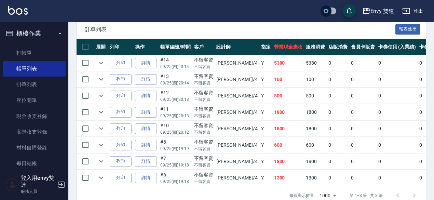
scroll to position [188, 0]
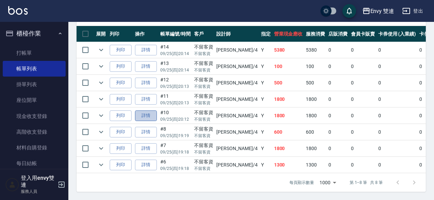
click at [145, 110] on link "詳情" at bounding box center [146, 115] width 22 height 11
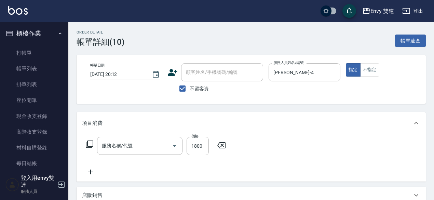
type input "2025/09/25 20:12"
checkbox input "true"
type input "Allan-4"
type input "水質感熱塑燙(302)"
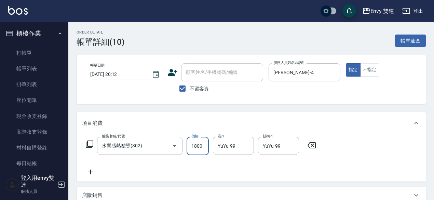
click at [195, 148] on input "1800" at bounding box center [198, 146] width 22 height 18
type input "1980"
drag, startPoint x: 433, startPoint y: 108, endPoint x: 436, endPoint y: 104, distance: 5.6
click at [434, 104] on html "Envy 雙連 登出 櫃檯作業 打帳單 帳單列表 掛單列表 座位開單 現金收支登錄 高階收支登錄 材料自購登錄 每日結帳 排班表 掃碼打卡 預約管理 預約管理…" at bounding box center [217, 170] width 434 height 340
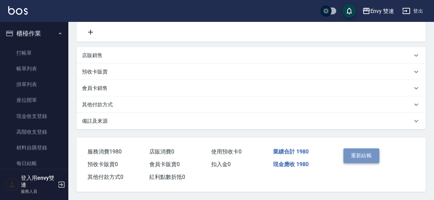
click at [355, 153] on button "重新結帳" at bounding box center [361, 155] width 36 height 14
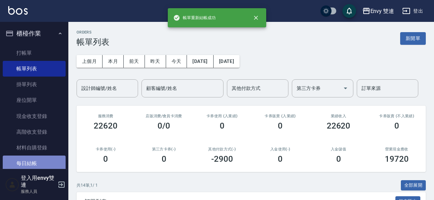
click at [35, 161] on link "每日結帳" at bounding box center [34, 163] width 63 height 16
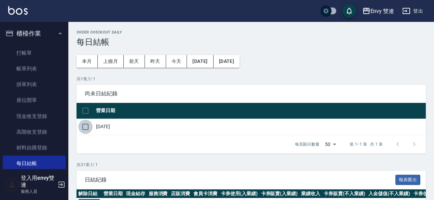
click at [87, 128] on input "checkbox" at bounding box center [85, 127] width 14 height 14
checkbox input "true"
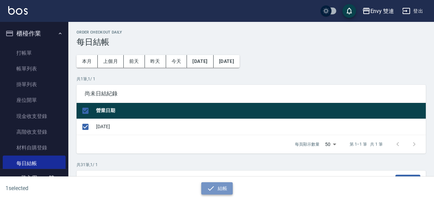
click at [216, 187] on button "結帳" at bounding box center [217, 188] width 32 height 13
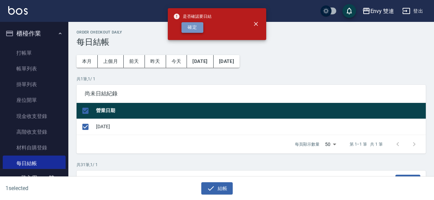
click at [193, 27] on button "確定" at bounding box center [192, 27] width 22 height 11
checkbox input "false"
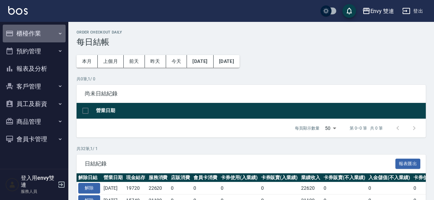
click at [36, 33] on button "櫃檯作業" at bounding box center [34, 34] width 63 height 18
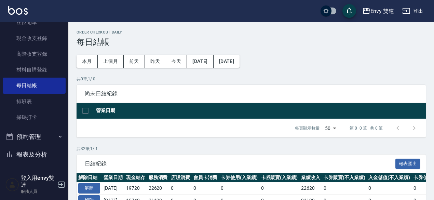
scroll to position [85, 0]
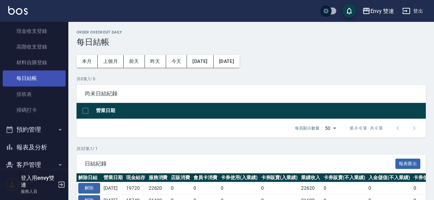
click at [46, 80] on link "每日結帳" at bounding box center [34, 78] width 63 height 16
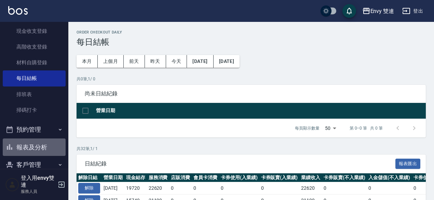
click at [42, 142] on button "報表及分析" at bounding box center [34, 147] width 63 height 18
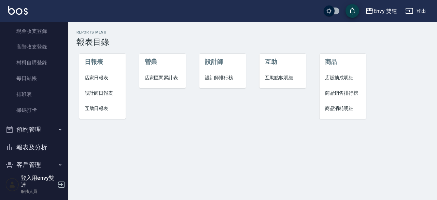
click at [94, 78] on span "店家日報表" at bounding box center [103, 77] width 36 height 7
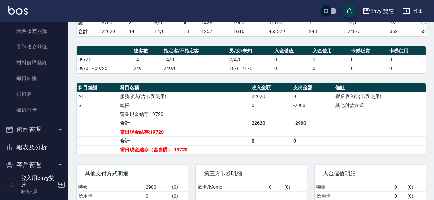
scroll to position [174, 0]
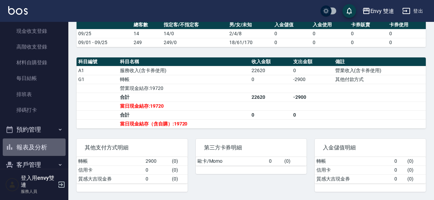
click at [36, 149] on button "報表及分析" at bounding box center [34, 147] width 63 height 18
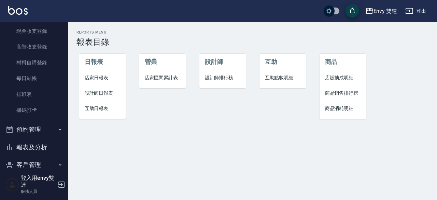
click at [110, 94] on span "設計師日報表" at bounding box center [103, 93] width 36 height 7
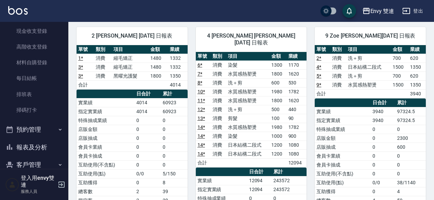
scroll to position [50, 0]
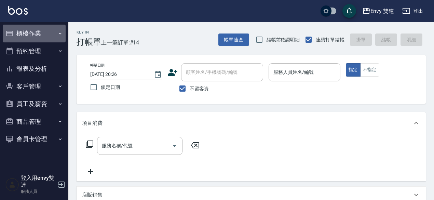
click at [31, 35] on button "櫃檯作業" at bounding box center [34, 34] width 63 height 18
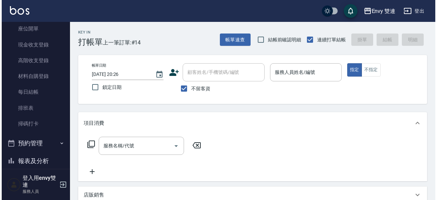
scroll to position [72, 0]
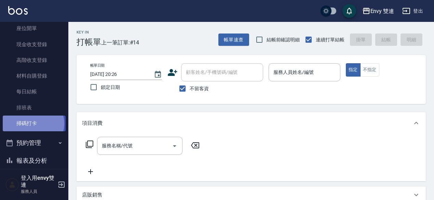
click at [33, 124] on link "掃碼打卡" at bounding box center [34, 123] width 63 height 16
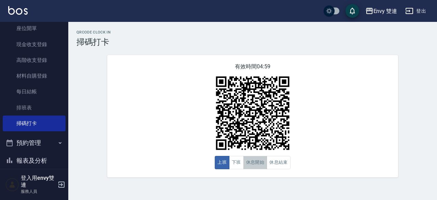
click at [244, 163] on button "休息開始" at bounding box center [256, 162] width 24 height 13
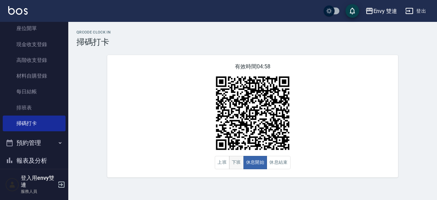
drag, startPoint x: 244, startPoint y: 163, endPoint x: 235, endPoint y: 164, distance: 8.7
click at [235, 164] on div "上班 下班 休息開始 休息結束" at bounding box center [253, 162] width 76 height 13
click at [235, 164] on button "下班" at bounding box center [236, 162] width 15 height 13
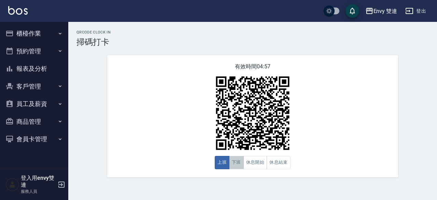
click at [235, 162] on button "下班" at bounding box center [236, 162] width 15 height 13
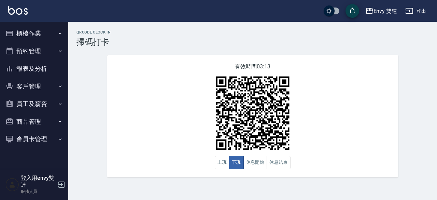
click at [25, 31] on button "櫃檯作業" at bounding box center [34, 34] width 63 height 18
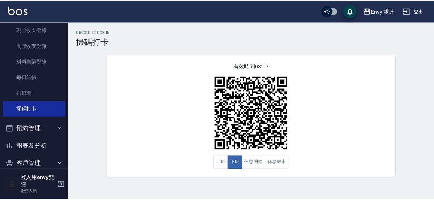
scroll to position [111, 0]
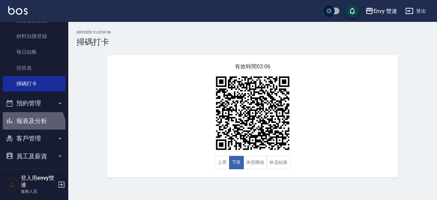
click at [32, 126] on button "報表及分析" at bounding box center [34, 121] width 63 height 18
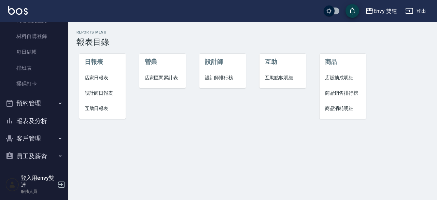
click at [115, 95] on span "設計師日報表" at bounding box center [103, 93] width 36 height 7
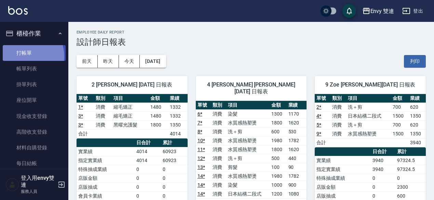
click at [24, 56] on link "打帳單" at bounding box center [34, 53] width 63 height 16
